Goal: Task Accomplishment & Management: Manage account settings

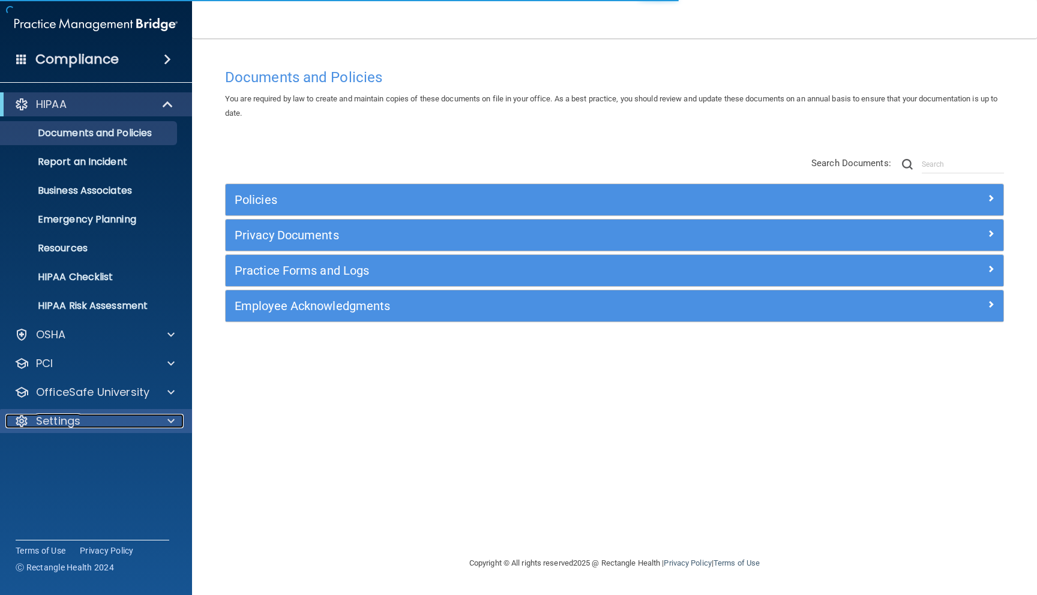
click at [58, 419] on p "Settings" at bounding box center [58, 421] width 44 height 14
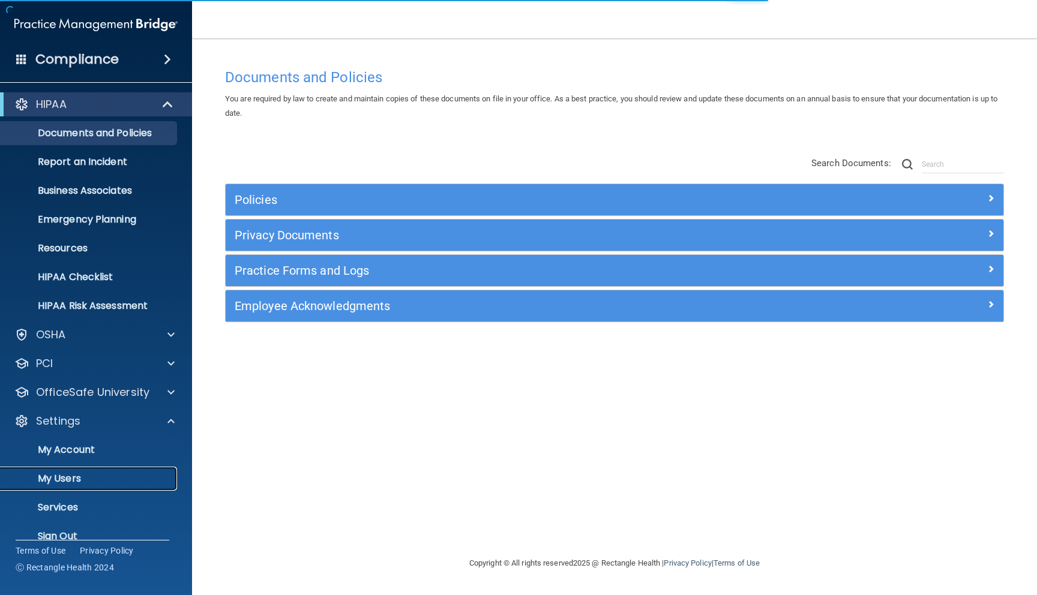
click at [89, 479] on p "My Users" at bounding box center [90, 479] width 164 height 12
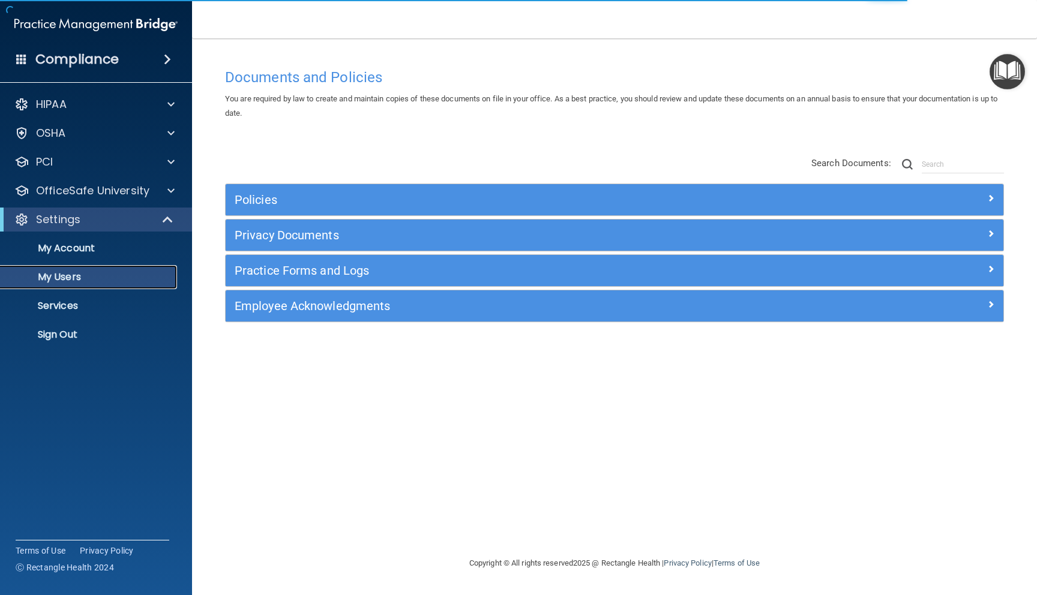
select select "20"
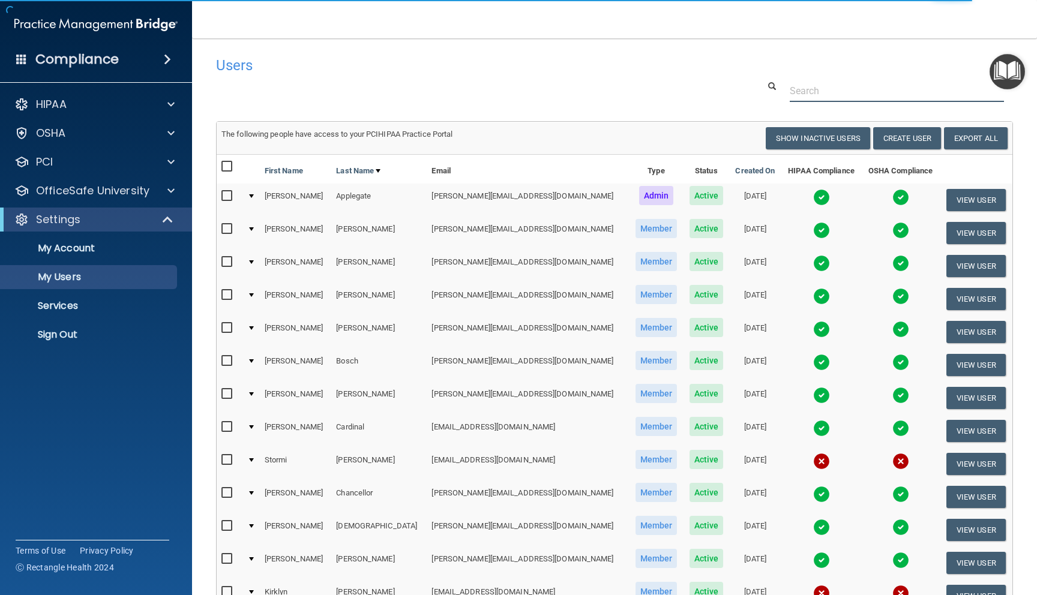
click at [839, 92] on input "text" at bounding box center [897, 91] width 214 height 22
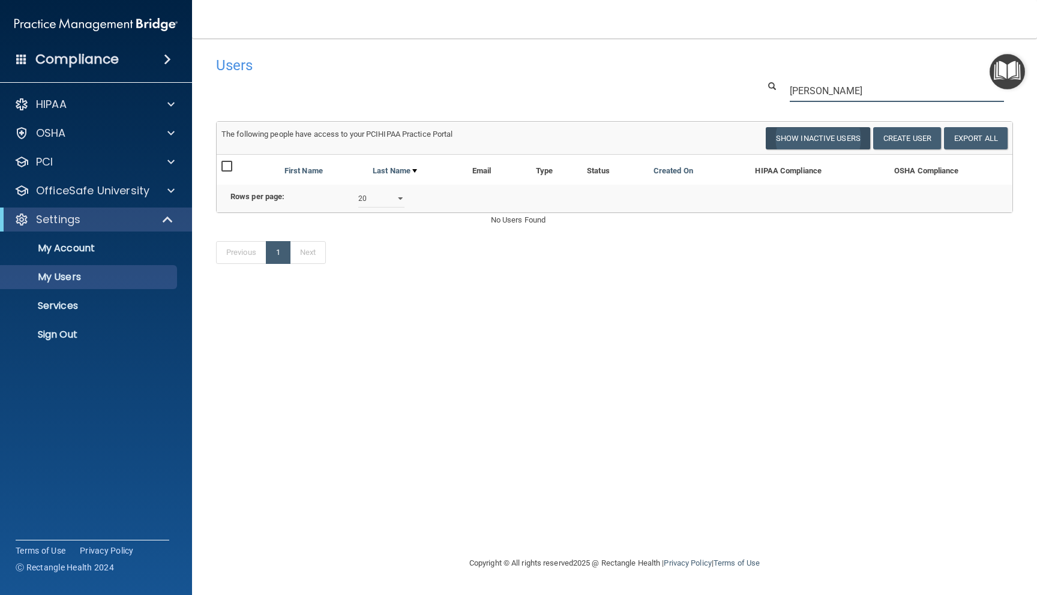
type input "[PERSON_NAME]"
click at [811, 138] on button "Show Inactive Users" at bounding box center [818, 138] width 104 height 22
select select "20"
click at [784, 140] on button "Show Inactive Users" at bounding box center [818, 138] width 104 height 22
select select "20"
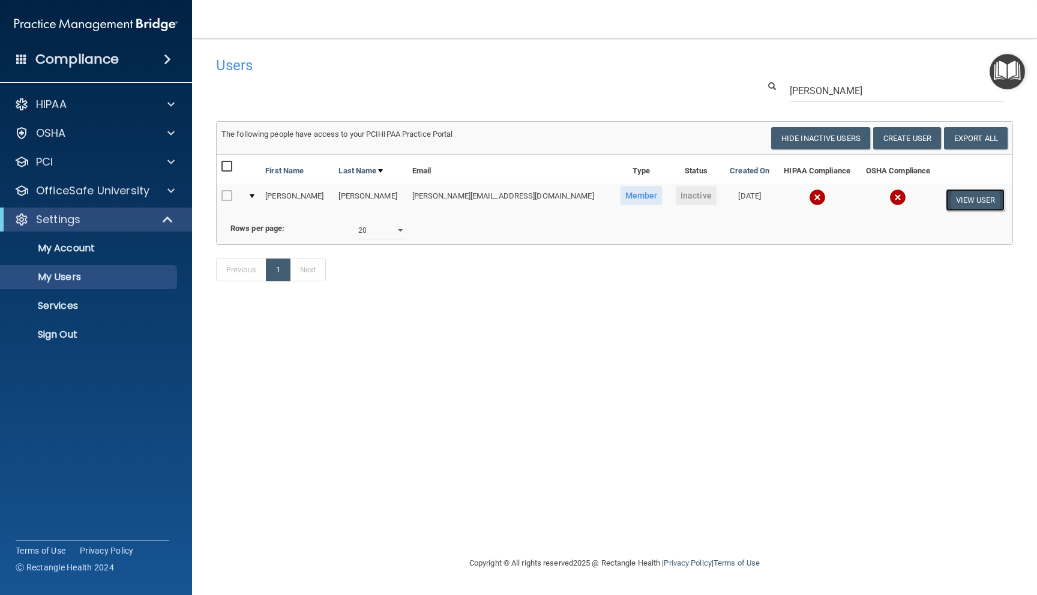
click at [963, 196] on button "View User" at bounding box center [975, 200] width 59 height 22
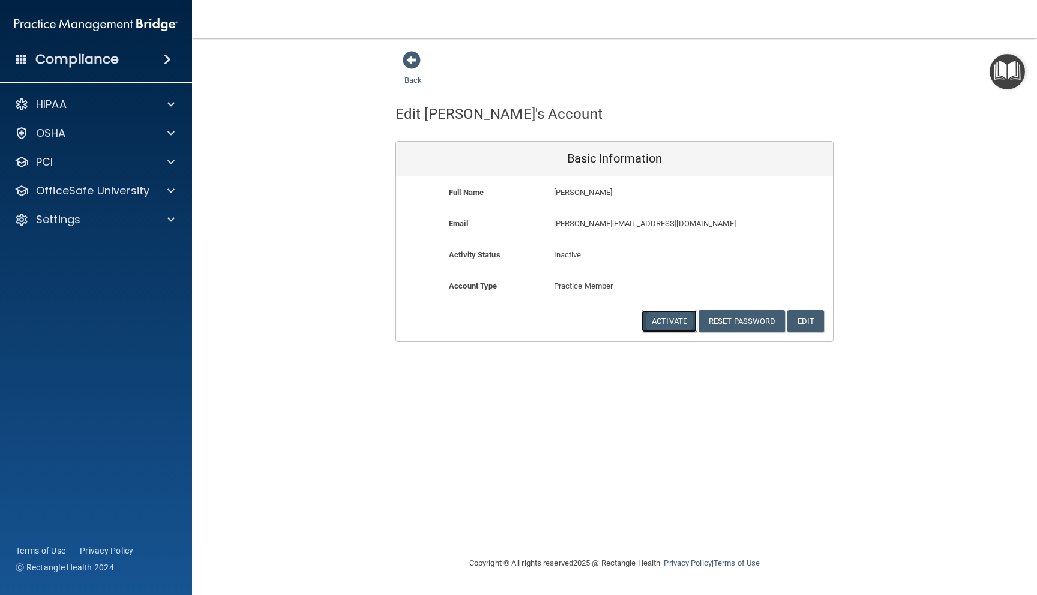
click at [674, 322] on button "Activate" at bounding box center [669, 321] width 55 height 22
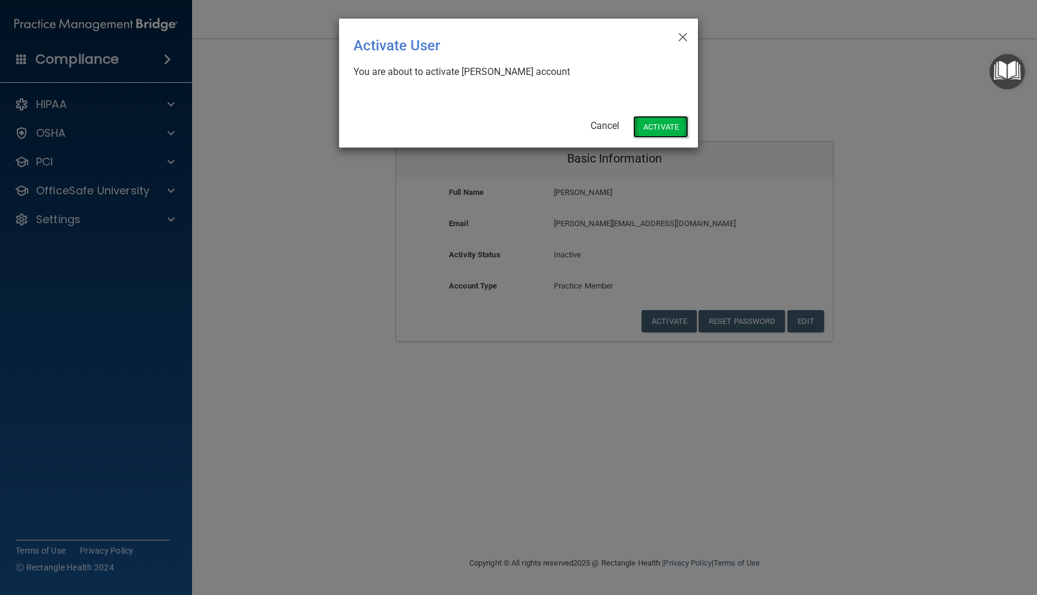
click at [655, 124] on button "Activate" at bounding box center [660, 127] width 55 height 22
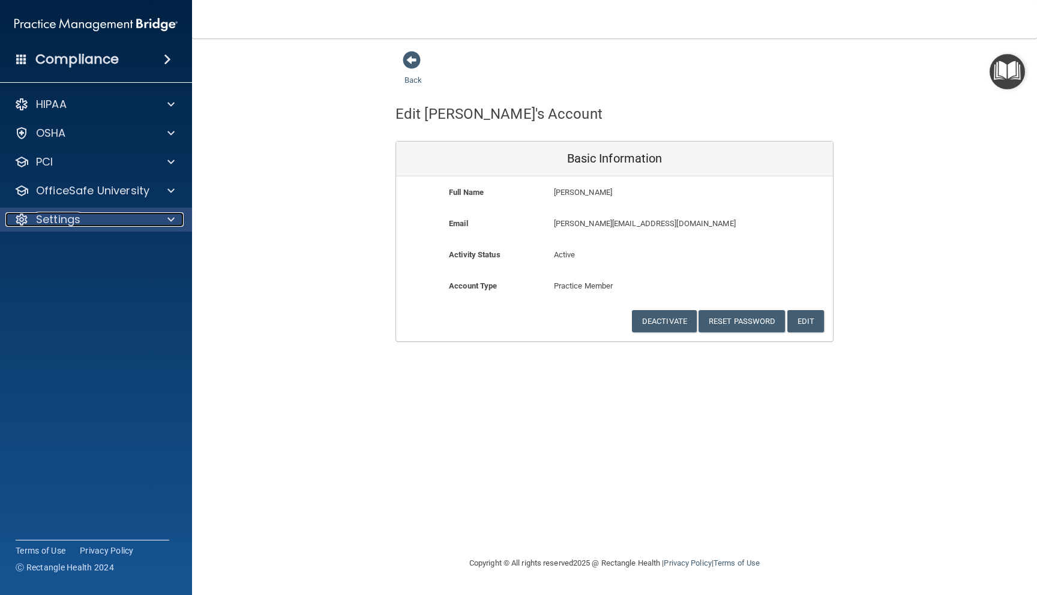
click at [46, 221] on p "Settings" at bounding box center [58, 219] width 44 height 14
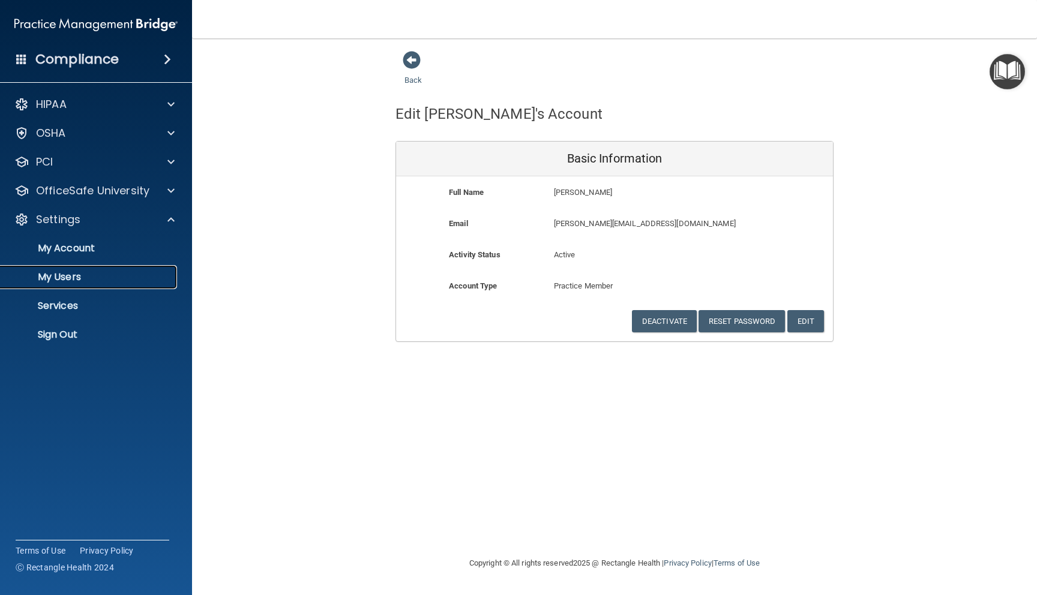
click at [61, 283] on p "My Users" at bounding box center [90, 277] width 164 height 12
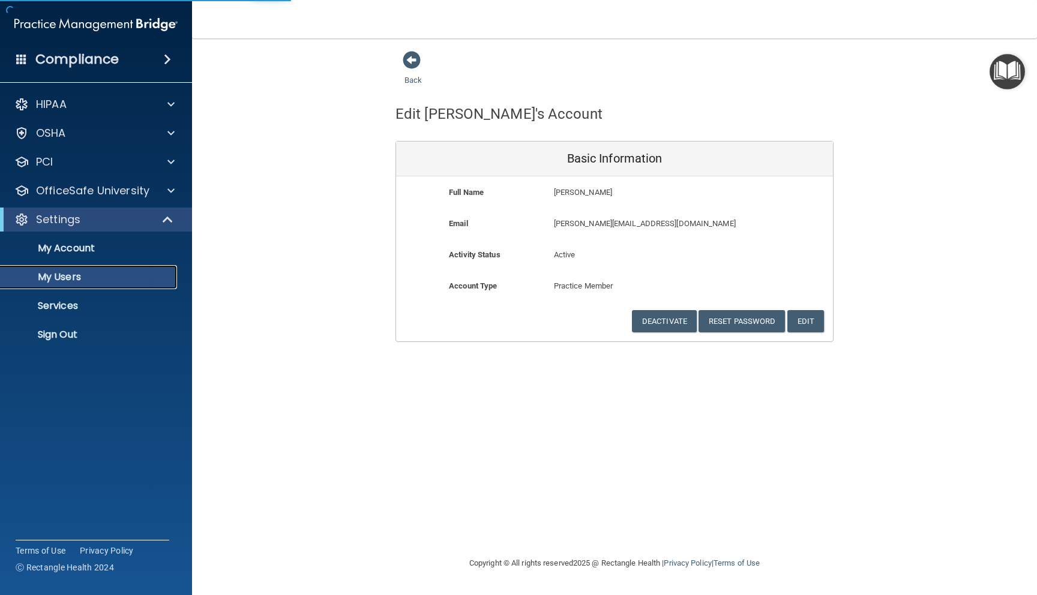
select select "20"
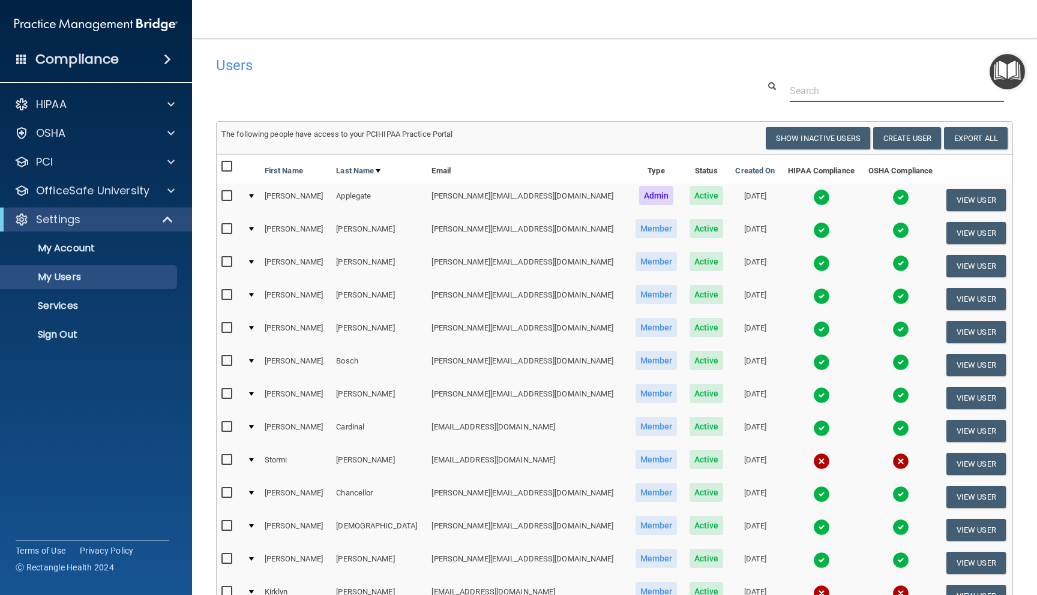
click at [841, 91] on input "text" at bounding box center [897, 91] width 214 height 22
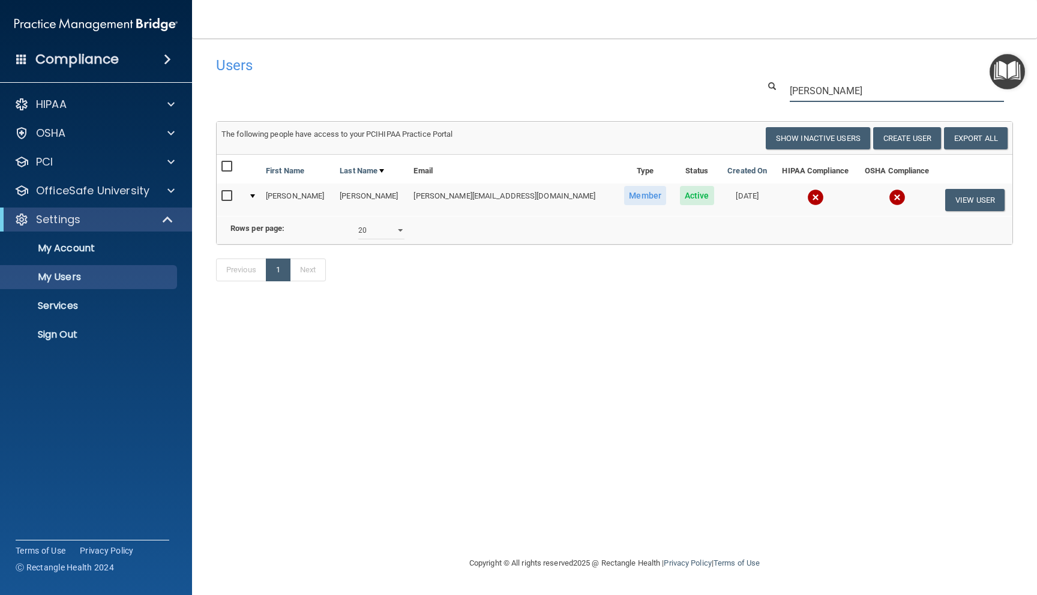
type input "[PERSON_NAME]"
click at [224, 197] on input "checkbox" at bounding box center [228, 196] width 14 height 10
checkbox input "true"
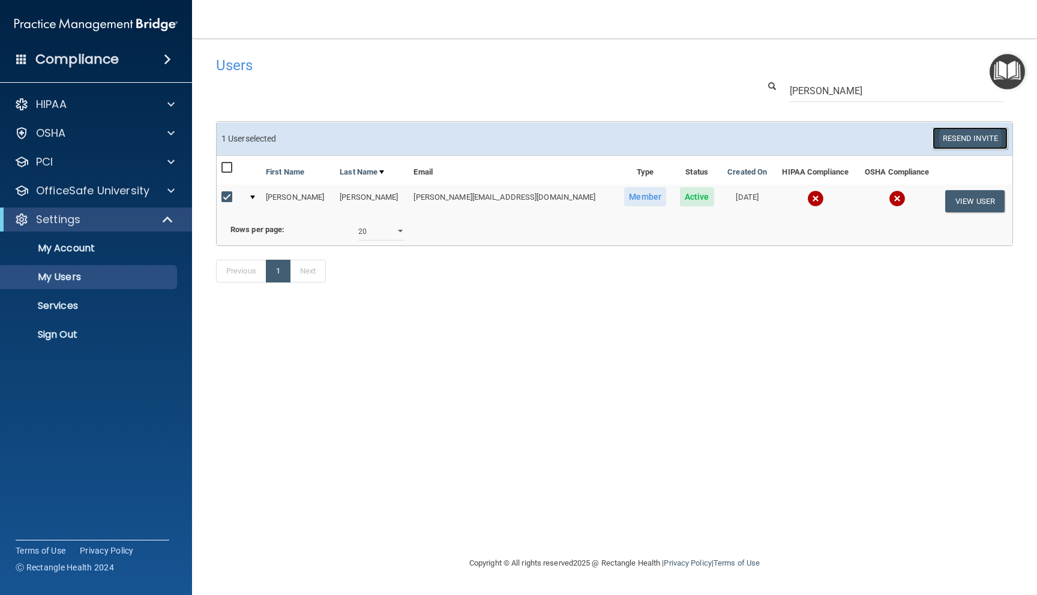
click at [970, 138] on button "Resend Invite" at bounding box center [970, 138] width 75 height 22
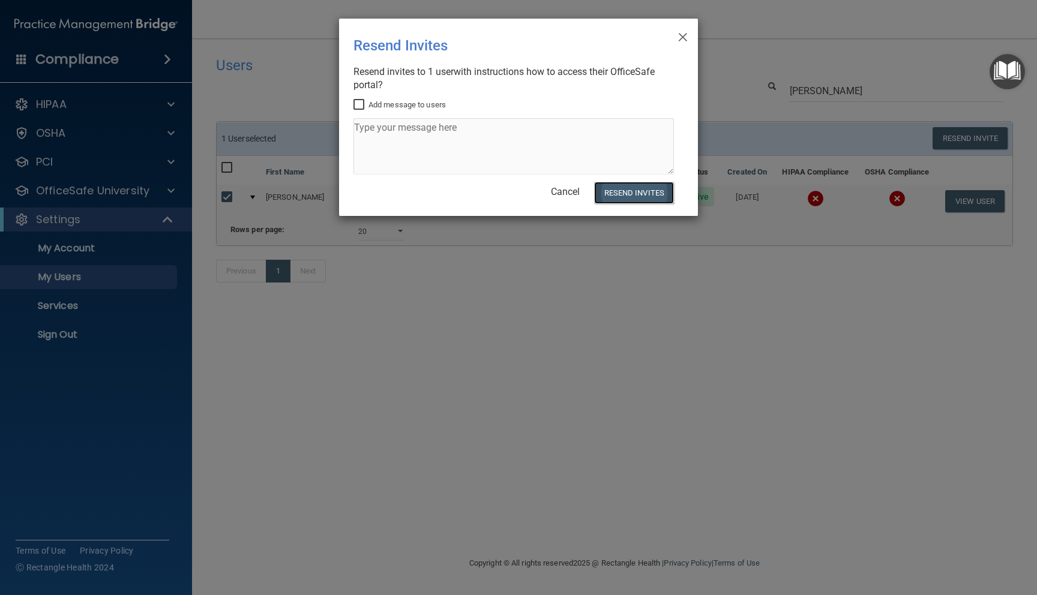
click at [617, 196] on button "Resend Invites" at bounding box center [634, 193] width 80 height 22
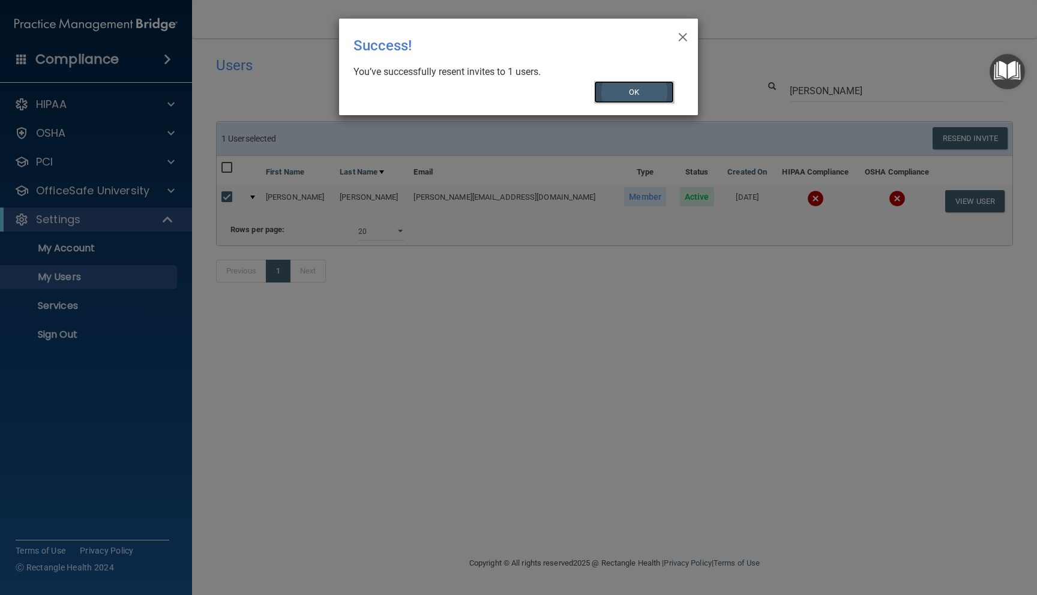
click at [626, 95] on button "OK" at bounding box center [634, 92] width 80 height 22
